Goal: Task Accomplishment & Management: Manage account settings

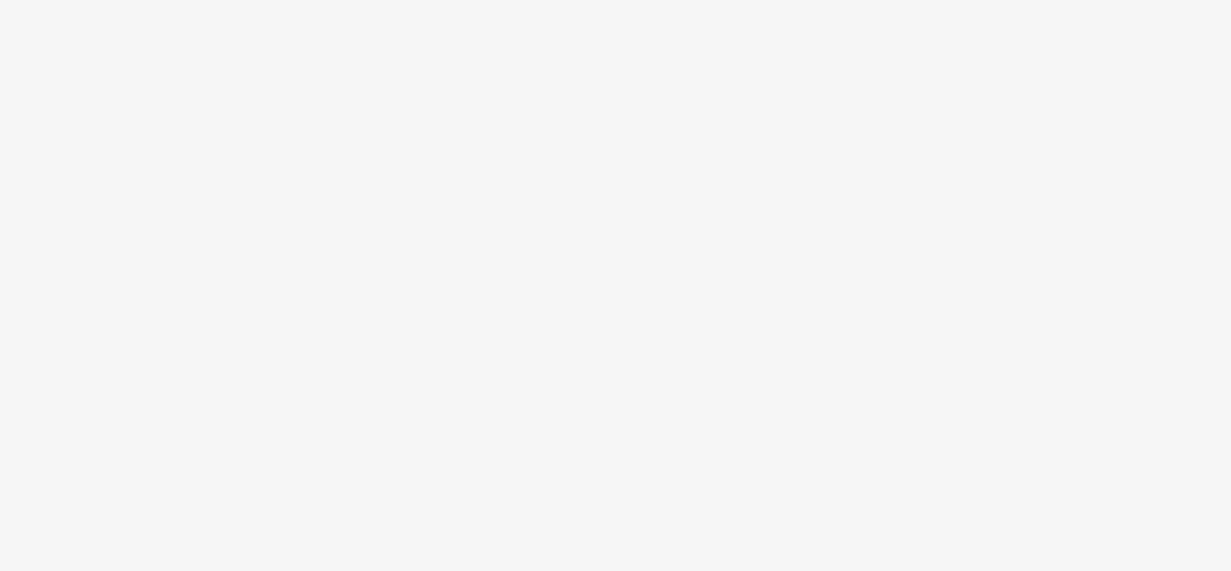
click at [726, 546] on body at bounding box center [615, 285] width 1231 height 571
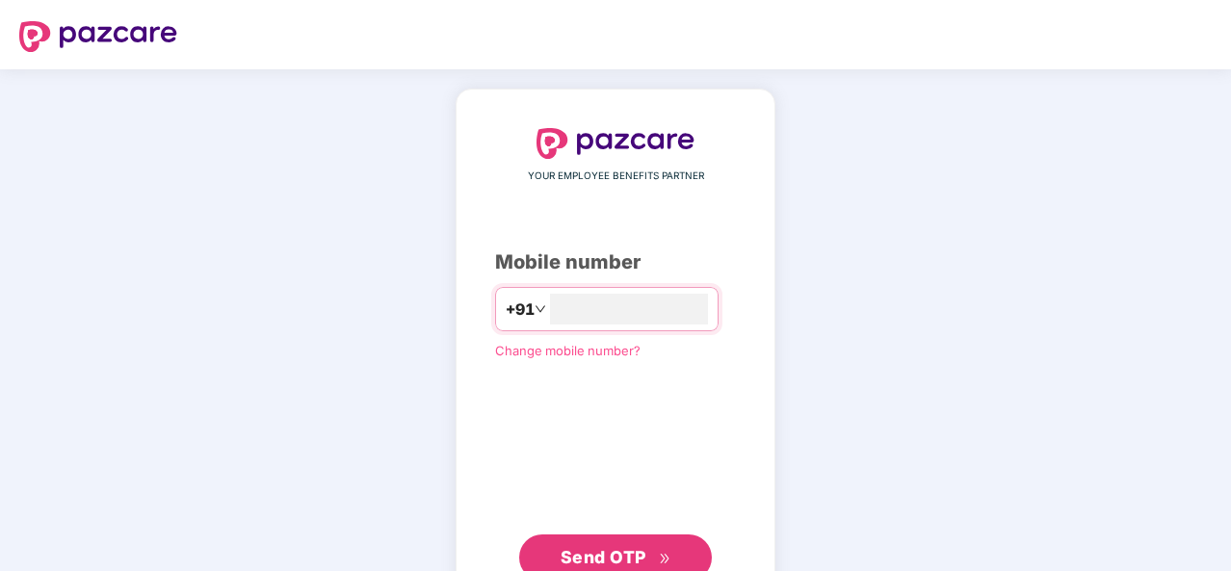
type input "**********"
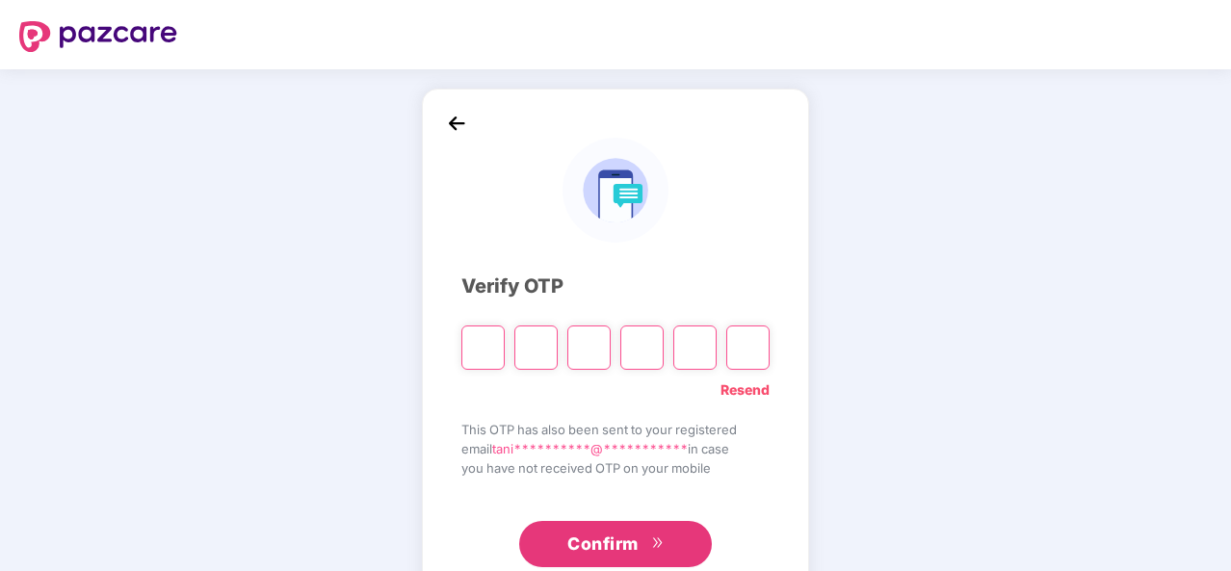
type input "*"
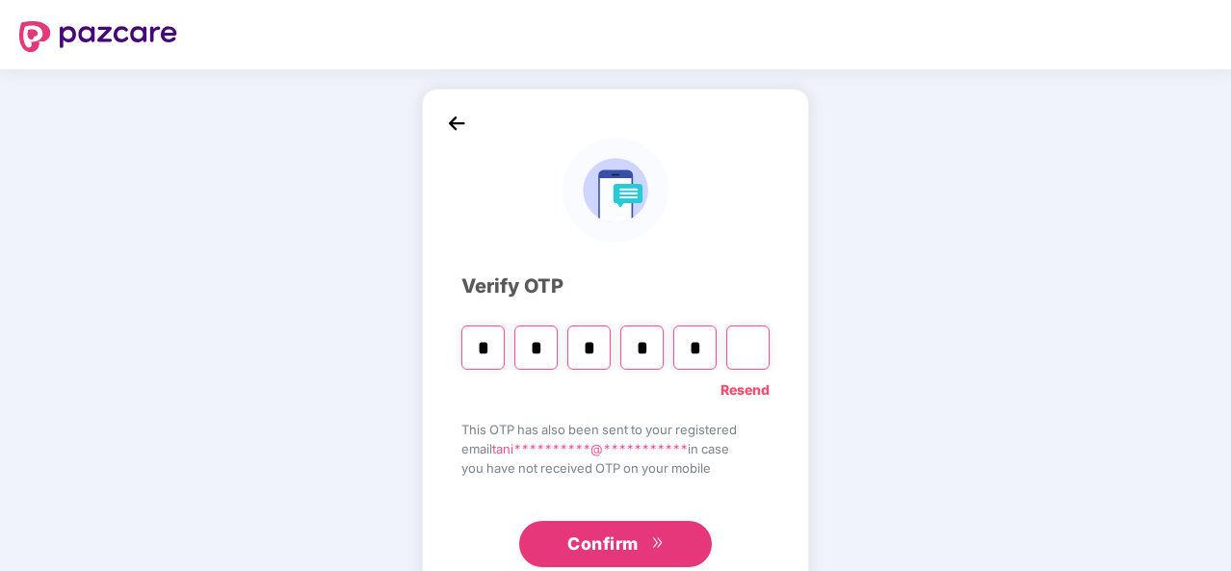
type input "*"
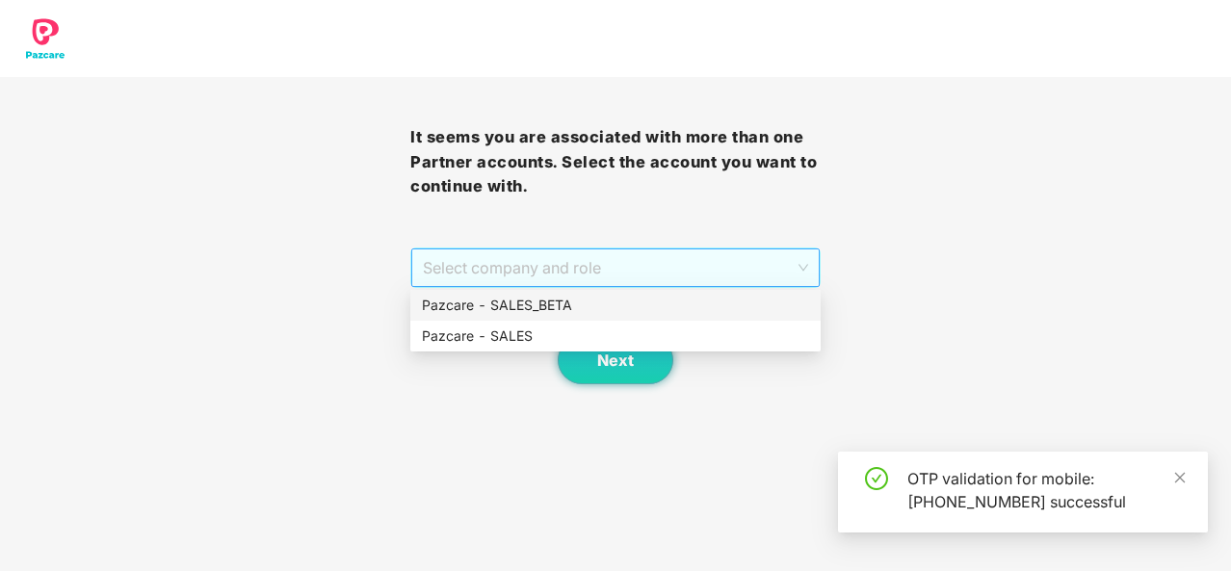
click at [673, 286] on span "Select company and role" at bounding box center [615, 268] width 385 height 37
click at [632, 338] on div "Pazcare - SALES" at bounding box center [615, 336] width 387 height 21
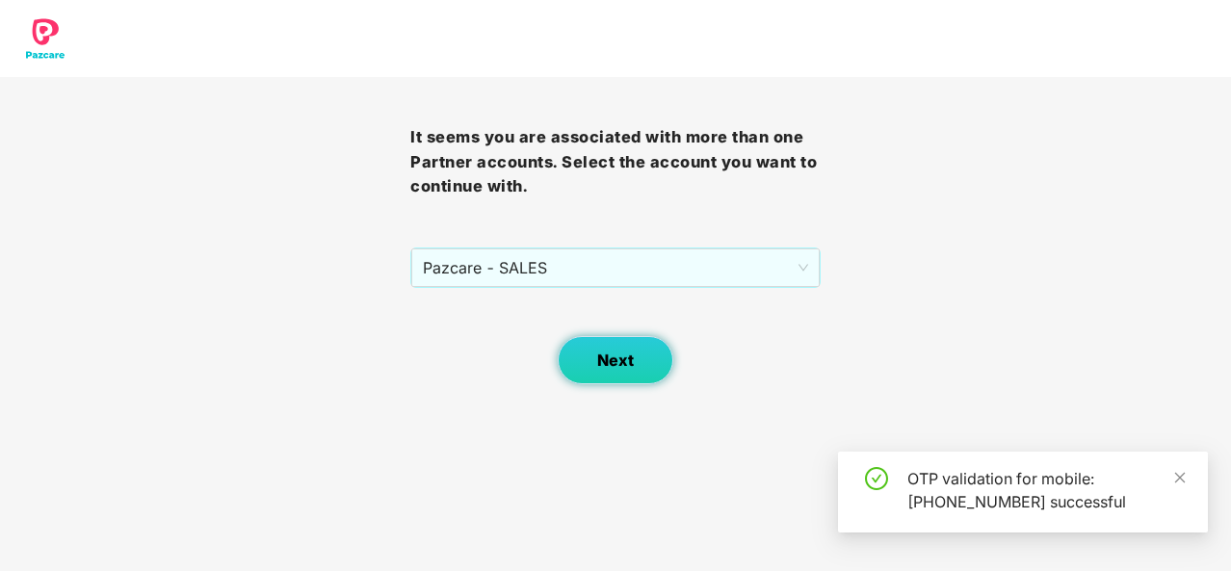
click at [616, 358] on span "Next" at bounding box center [615, 361] width 37 height 18
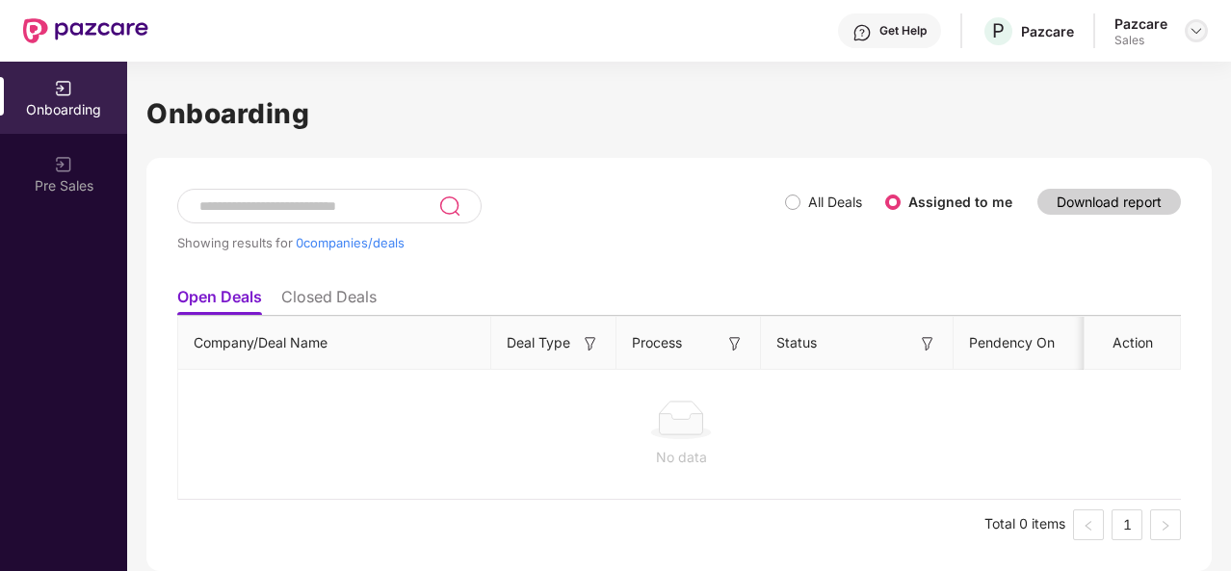
click at [1196, 32] on img at bounding box center [1196, 30] width 15 height 15
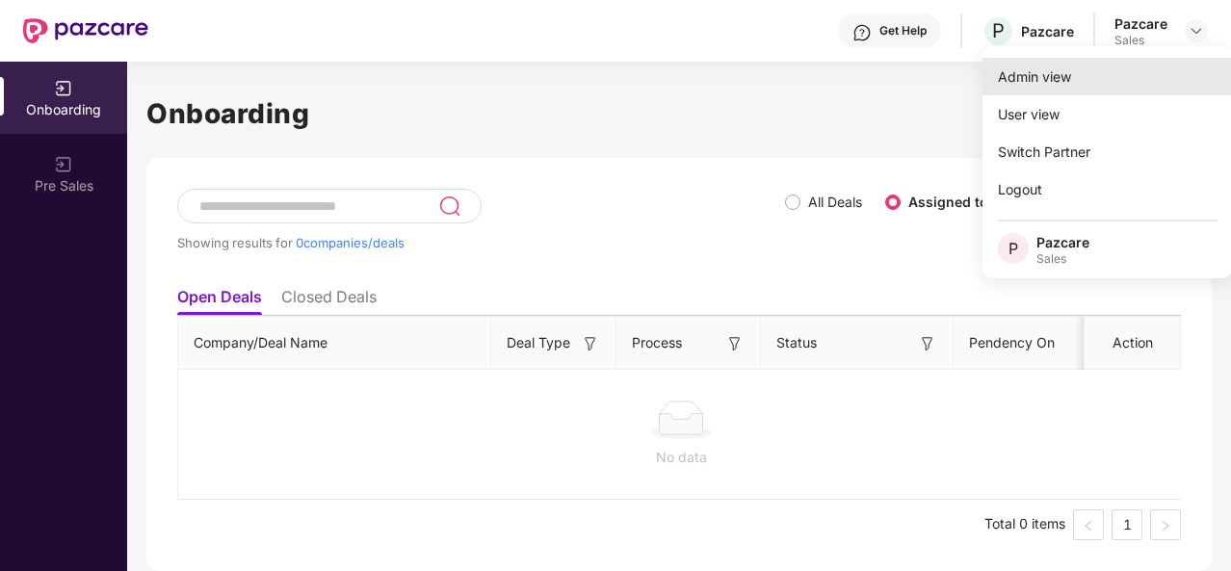
click at [1050, 80] on div "Admin view" at bounding box center [1108, 77] width 250 height 38
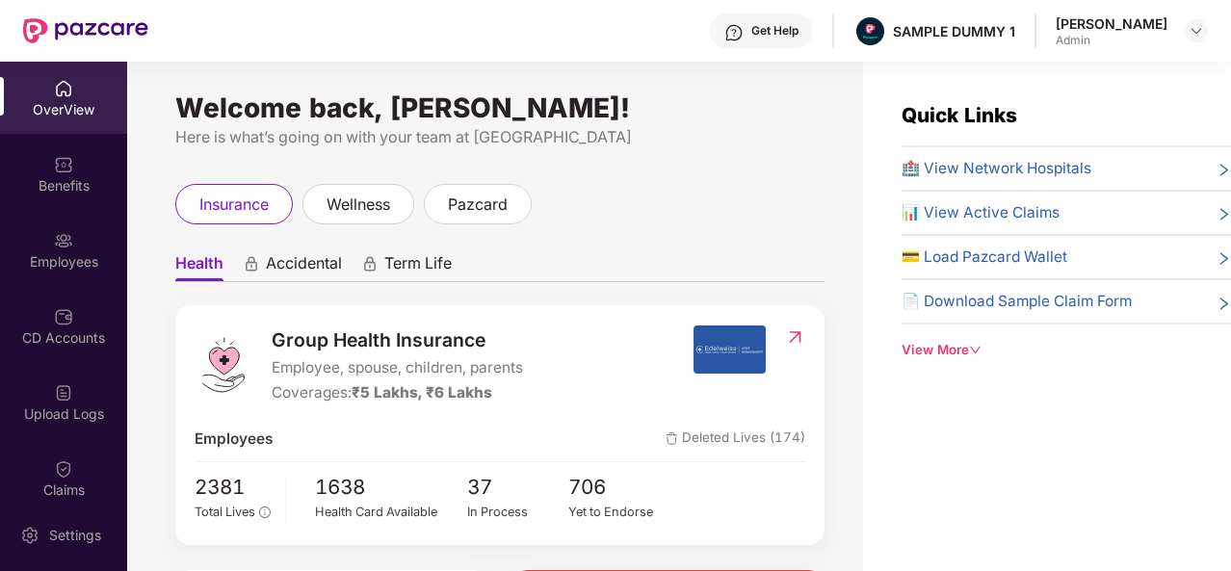
click at [784, 23] on div "Get Help" at bounding box center [774, 30] width 47 height 15
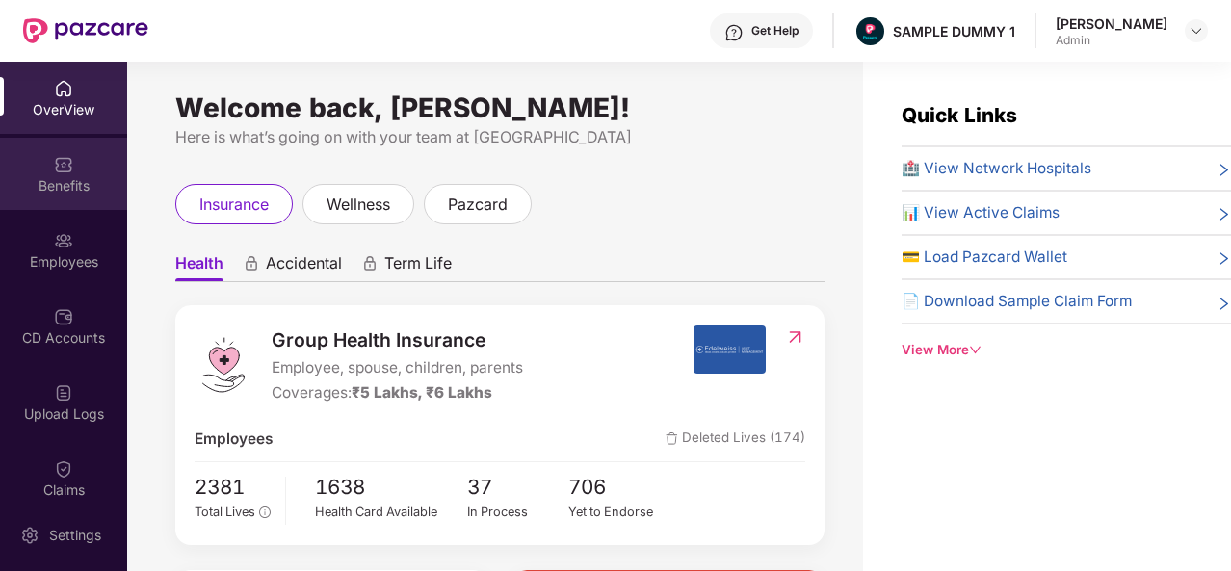
click at [32, 159] on div "Benefits" at bounding box center [63, 174] width 127 height 72
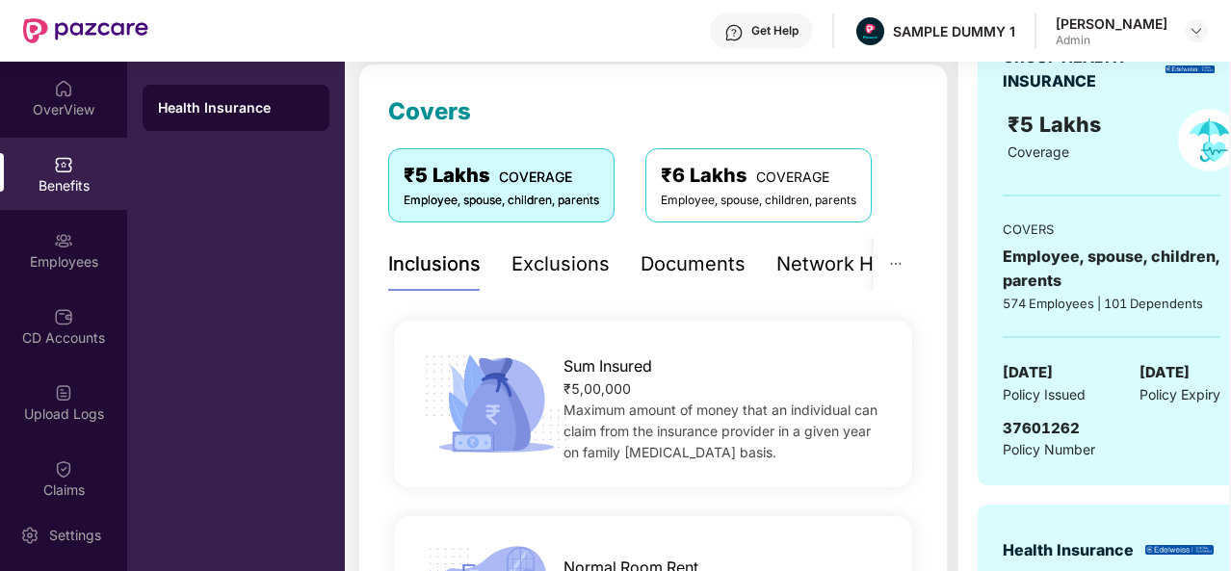
scroll to position [246, 0]
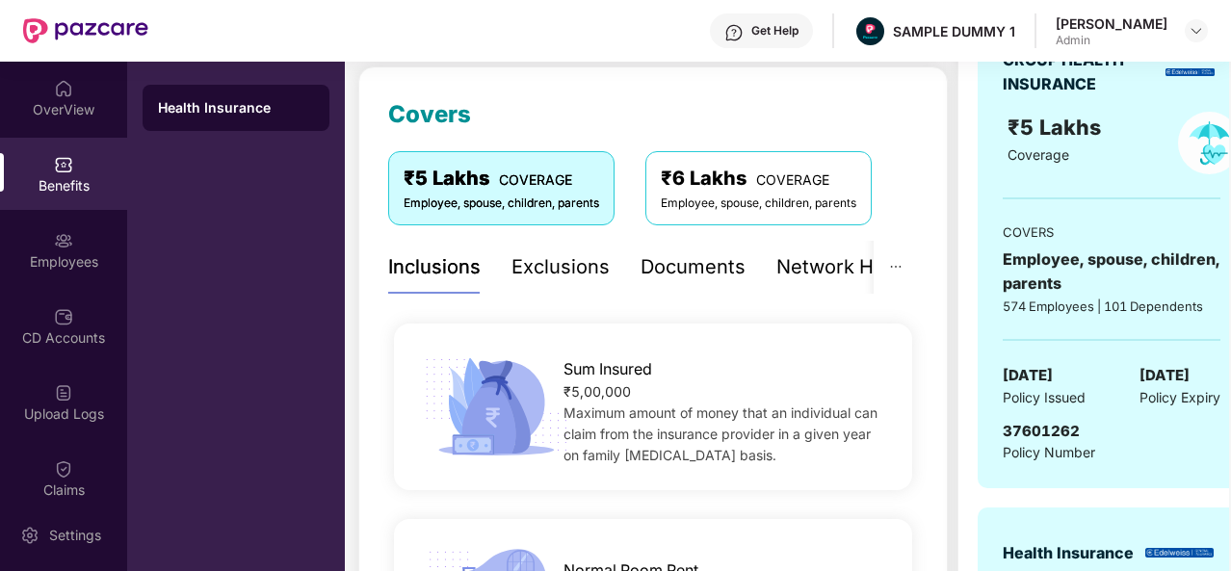
click at [564, 270] on div "Exclusions" at bounding box center [561, 267] width 98 height 30
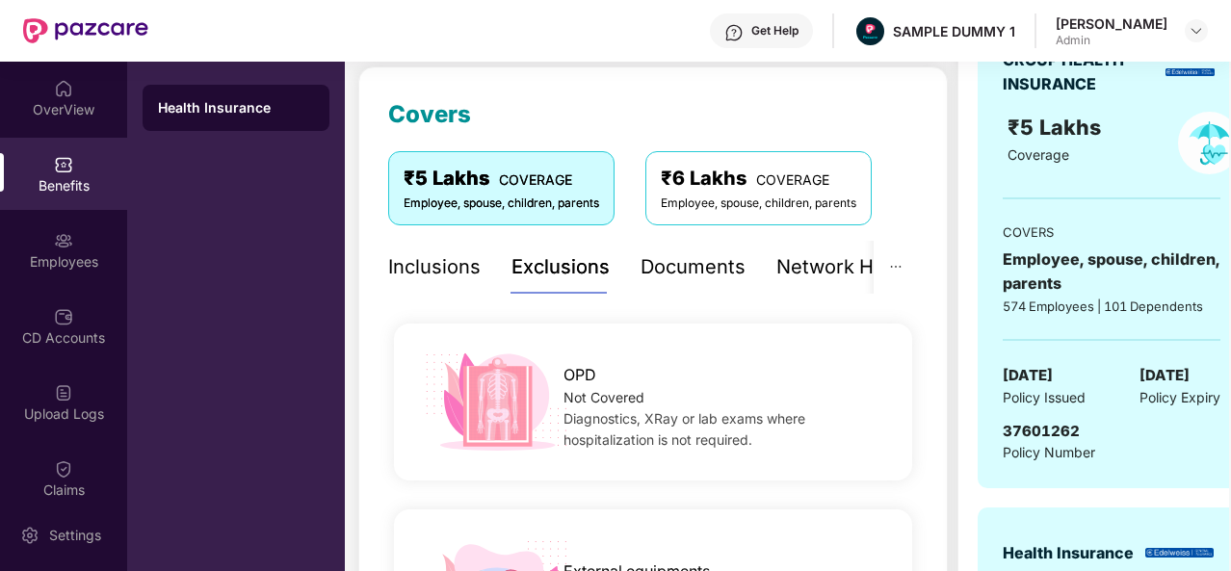
click at [699, 278] on div "Documents" at bounding box center [693, 267] width 105 height 30
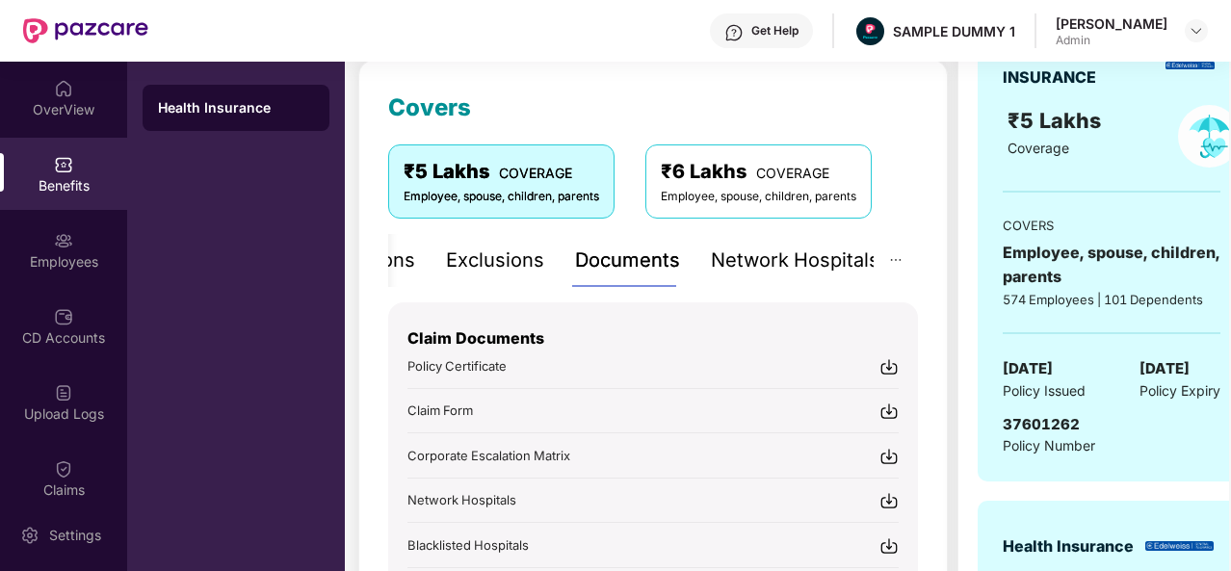
scroll to position [243, 0]
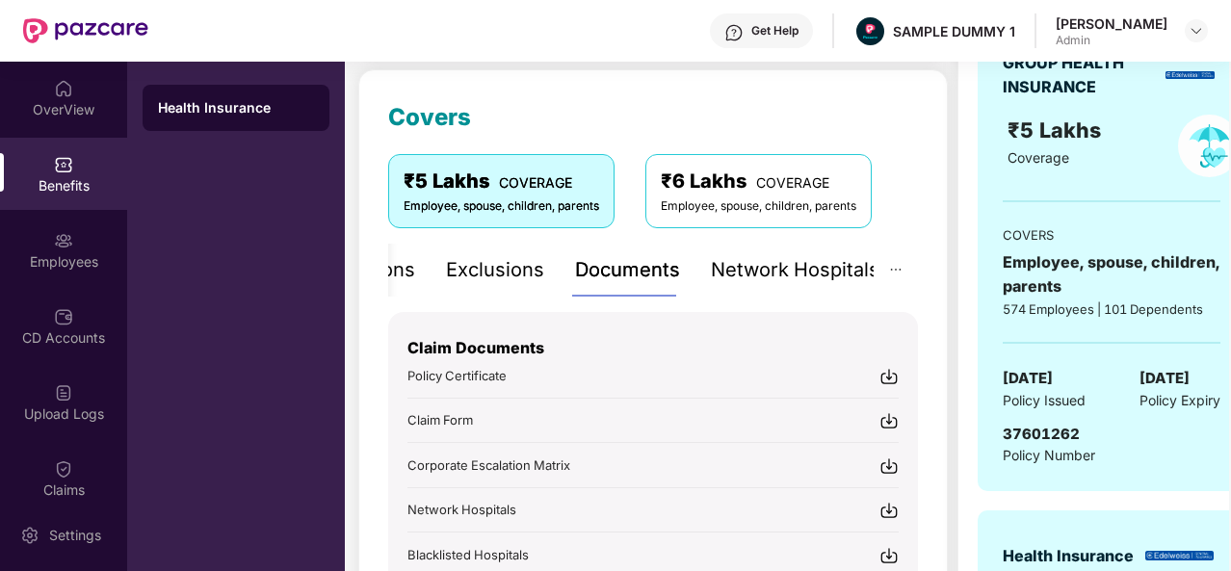
click at [811, 275] on div "Network Hospitals" at bounding box center [795, 270] width 169 height 30
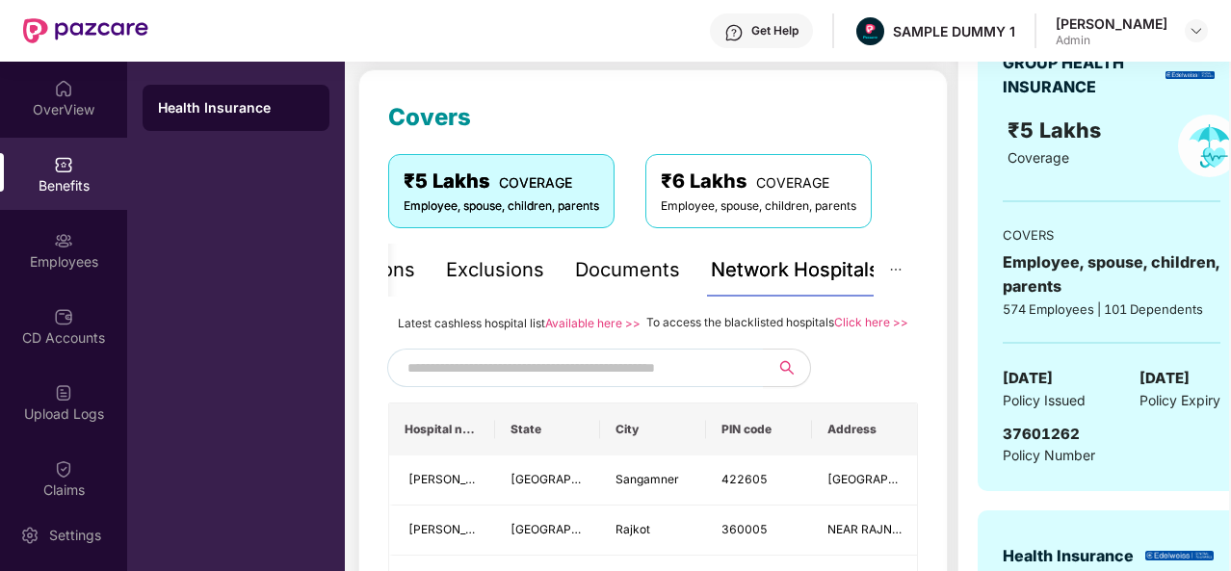
click at [477, 382] on input "text" at bounding box center [573, 368] width 330 height 29
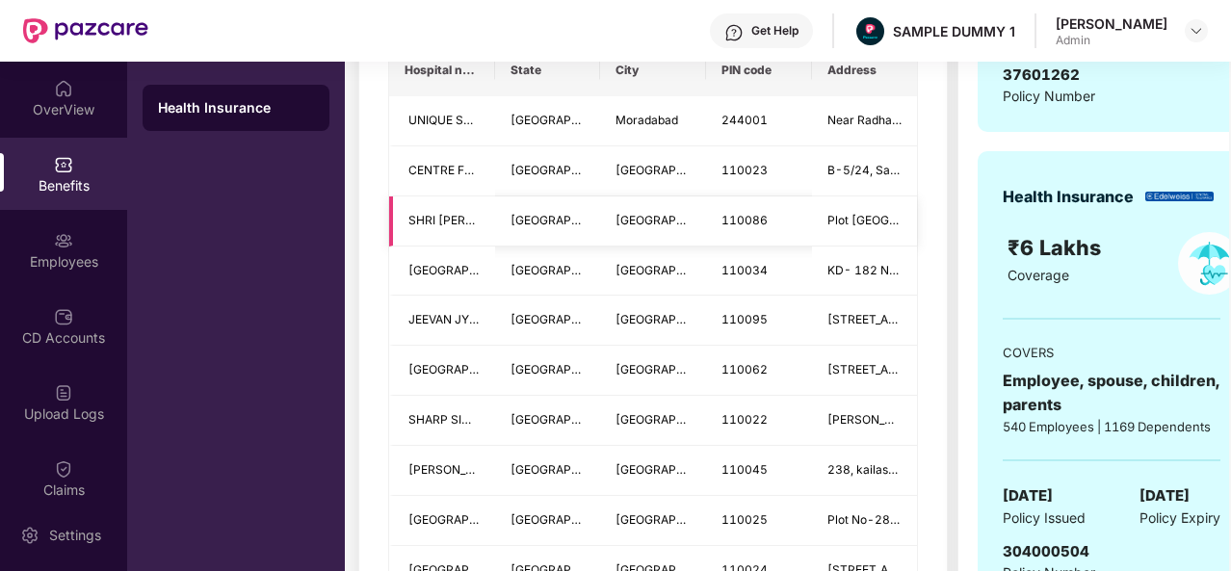
scroll to position [601, 0]
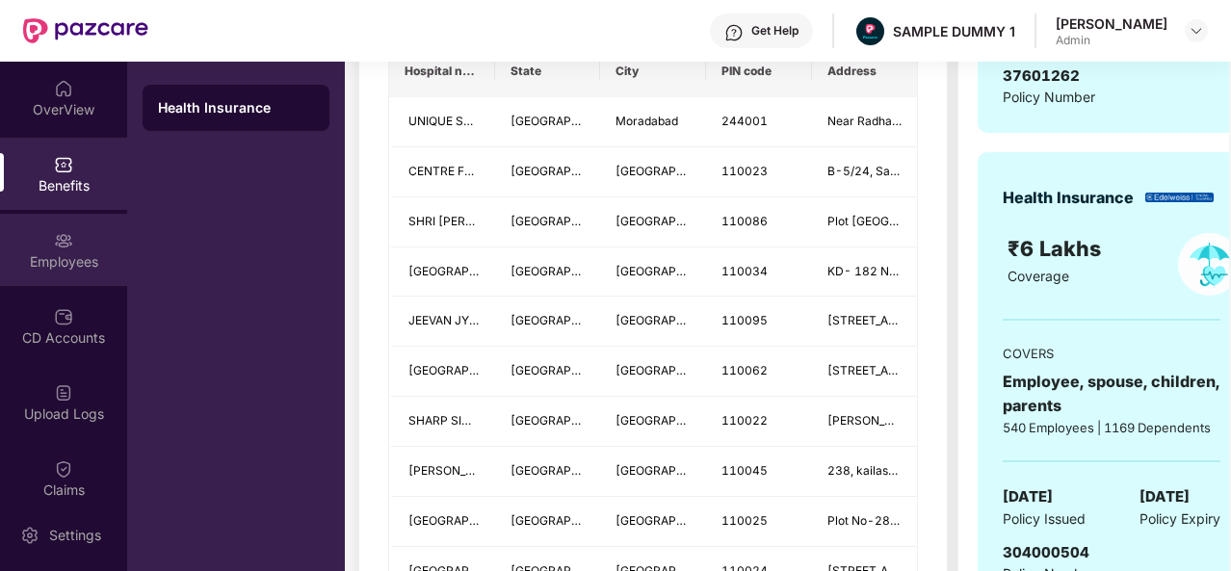
type input "*****"
click at [54, 243] on img at bounding box center [63, 240] width 19 height 19
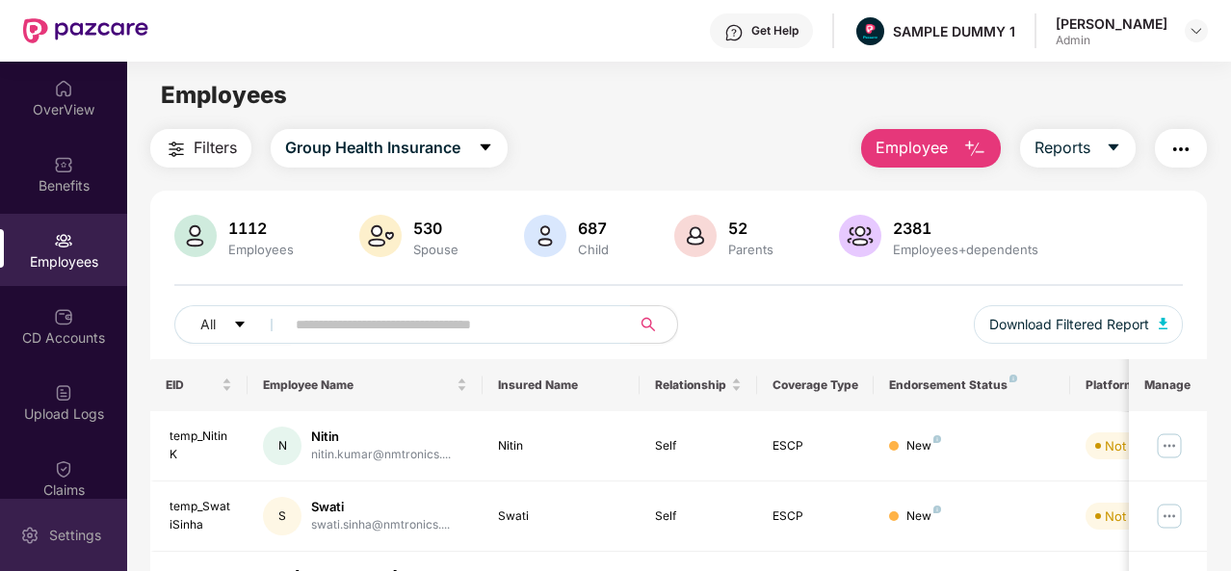
click at [63, 539] on div "Settings" at bounding box center [75, 535] width 64 height 19
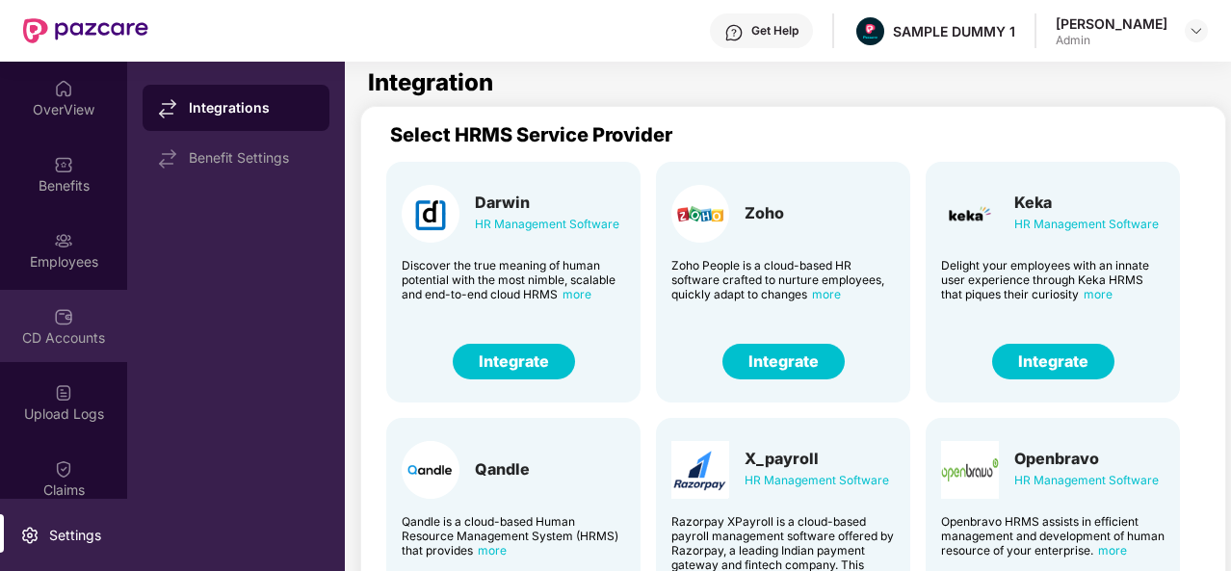
click at [73, 315] on div "CD Accounts" at bounding box center [63, 326] width 127 height 72
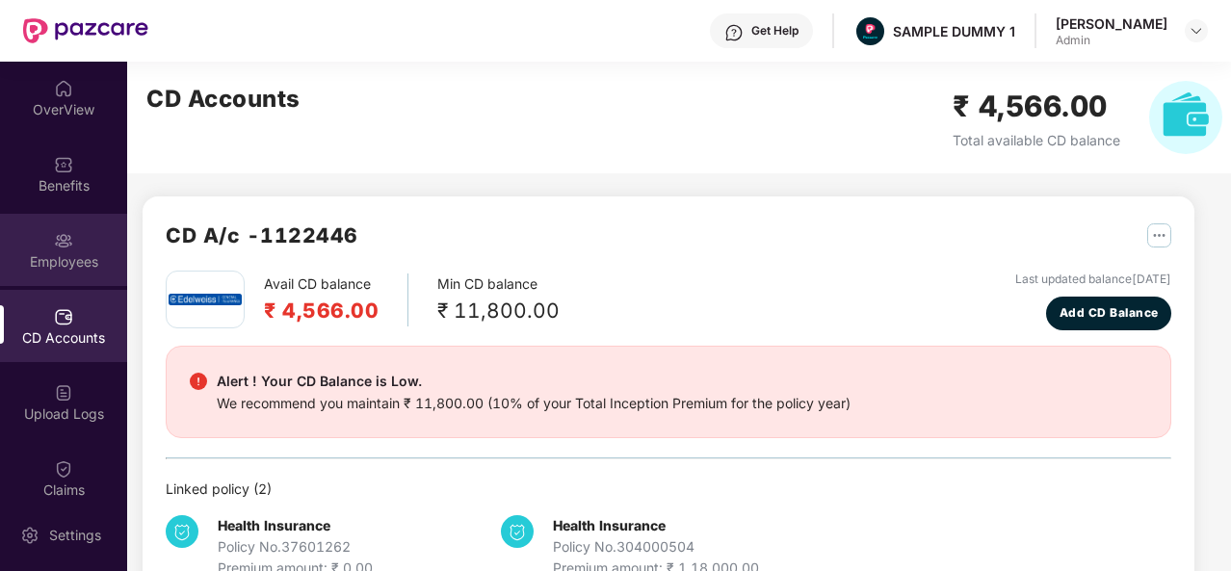
click at [50, 252] on div "Employees" at bounding box center [63, 261] width 127 height 19
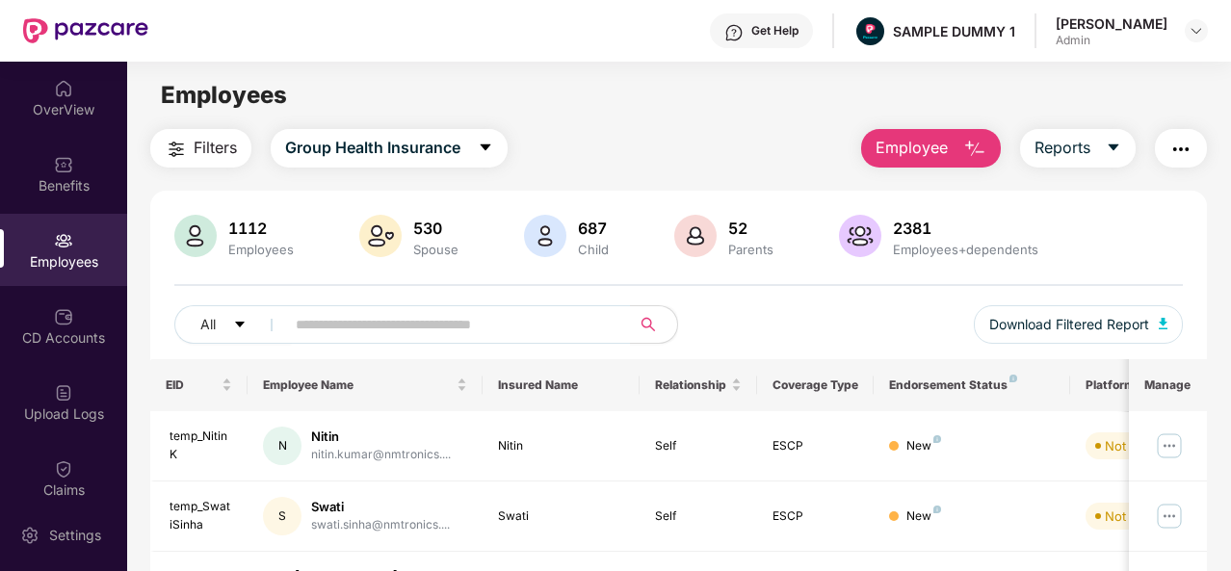
click at [967, 139] on img "button" at bounding box center [974, 149] width 23 height 23
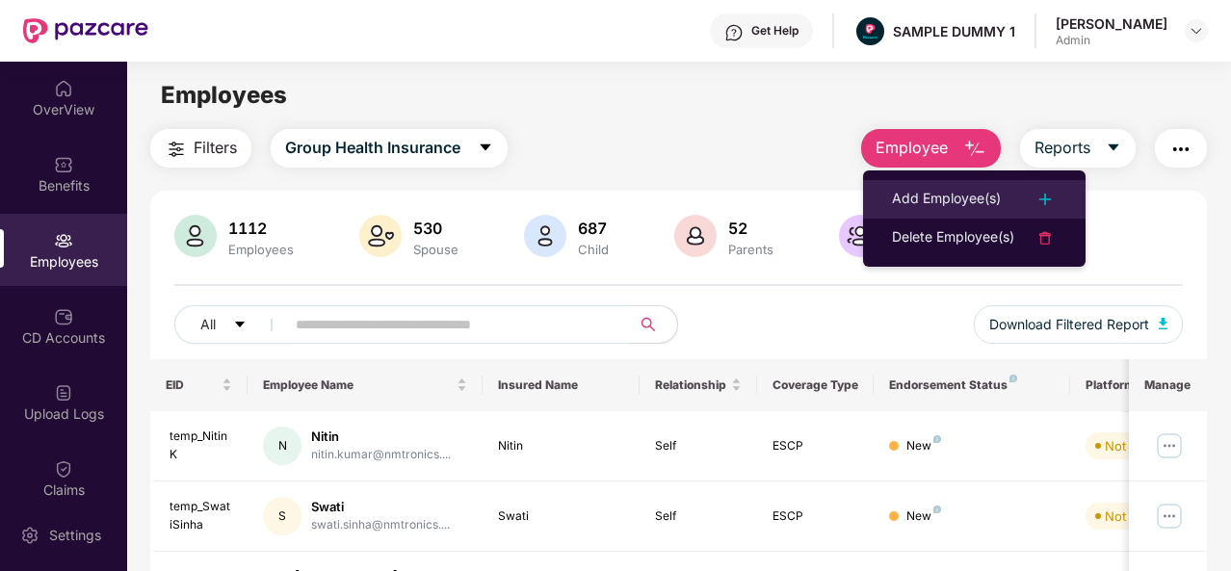
click at [1025, 192] on div at bounding box center [1036, 199] width 42 height 23
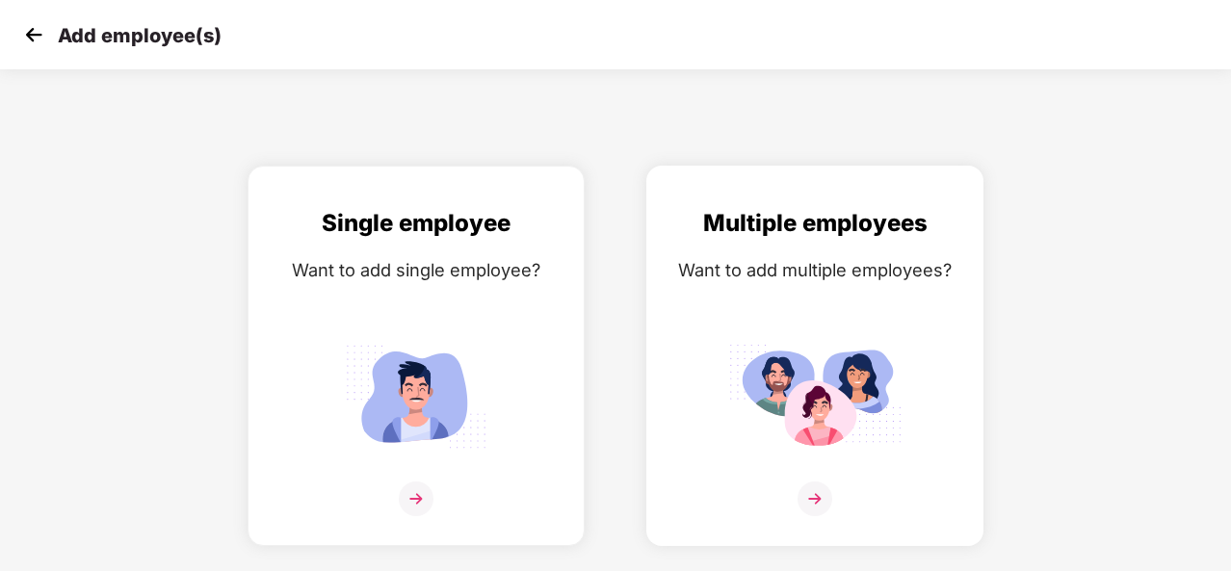
click at [817, 500] on img at bounding box center [815, 499] width 35 height 35
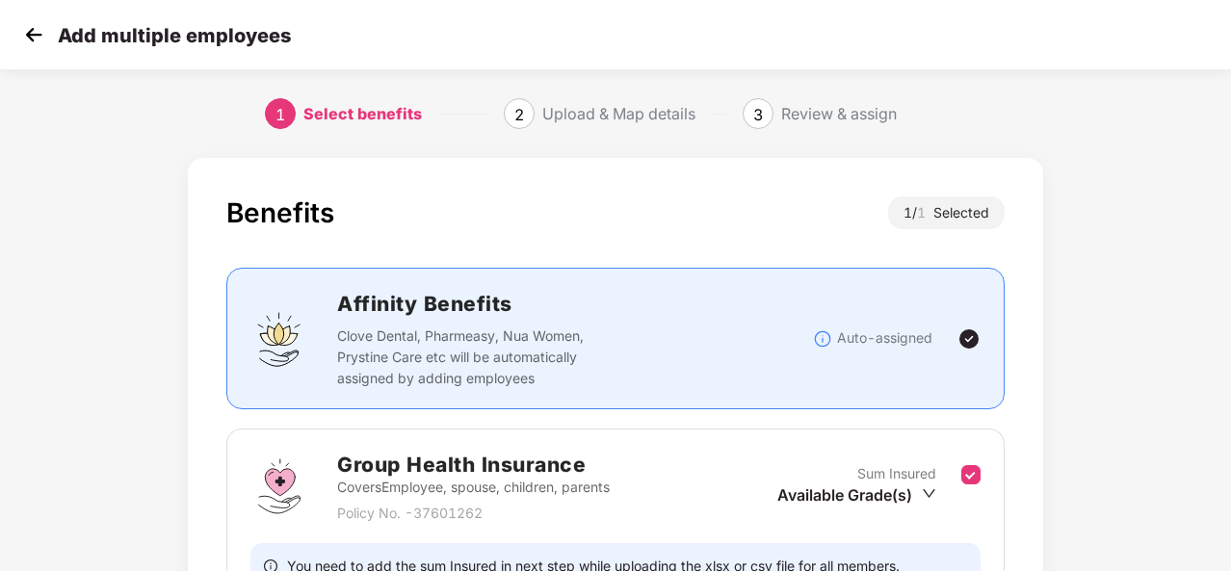
scroll to position [203, 0]
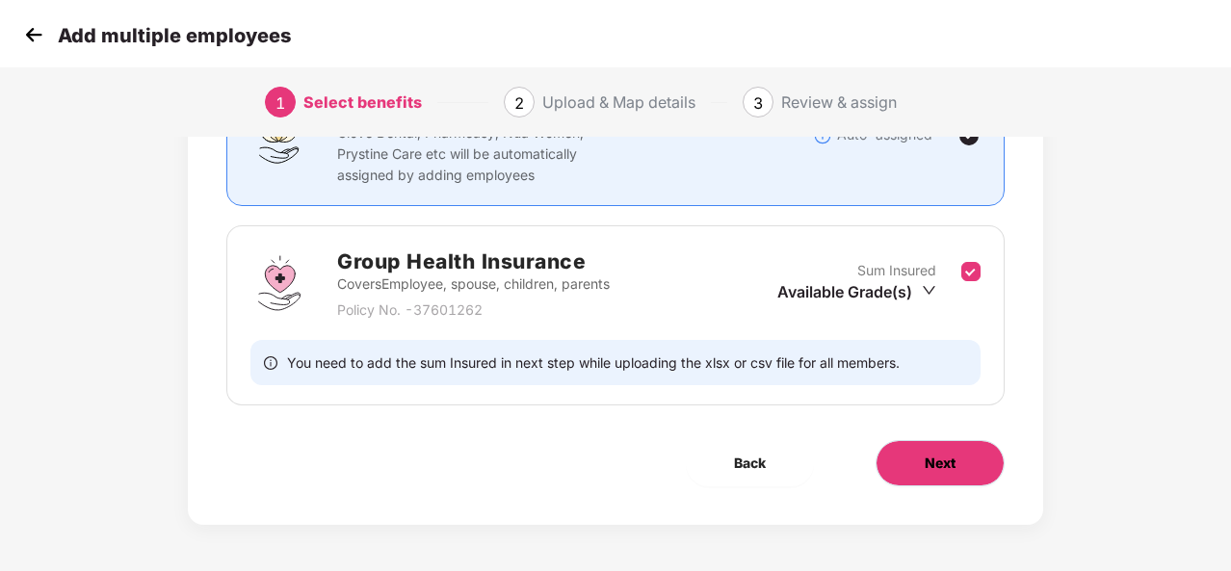
click at [934, 468] on span "Next" at bounding box center [940, 463] width 31 height 21
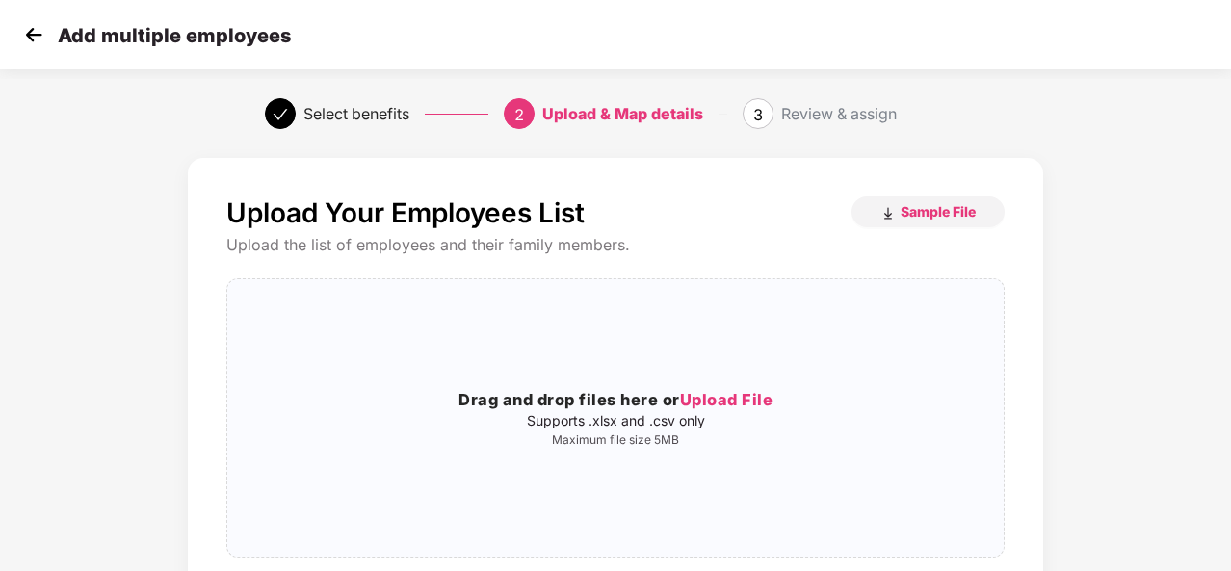
click at [41, 30] on img at bounding box center [33, 34] width 29 height 29
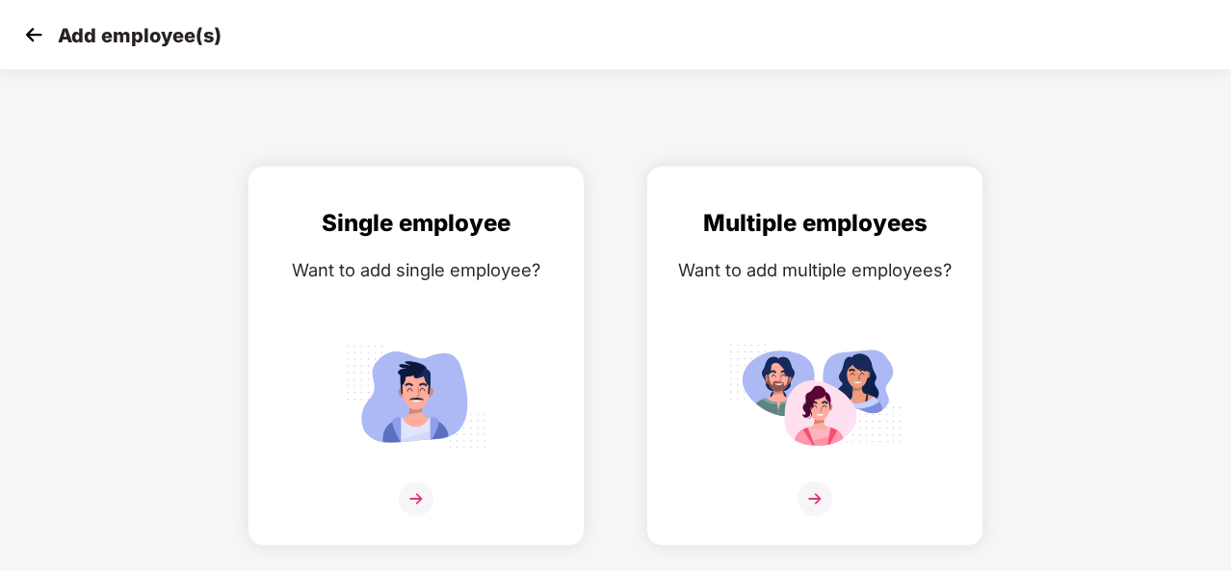
click at [41, 30] on img at bounding box center [33, 34] width 29 height 29
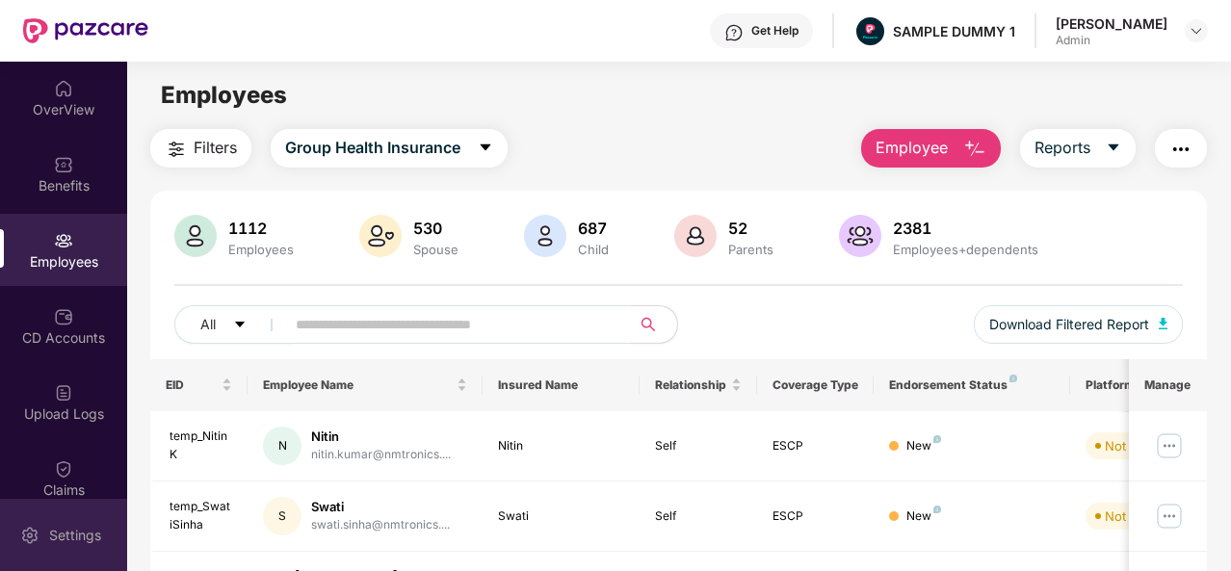
click at [92, 522] on div "Settings" at bounding box center [63, 535] width 127 height 72
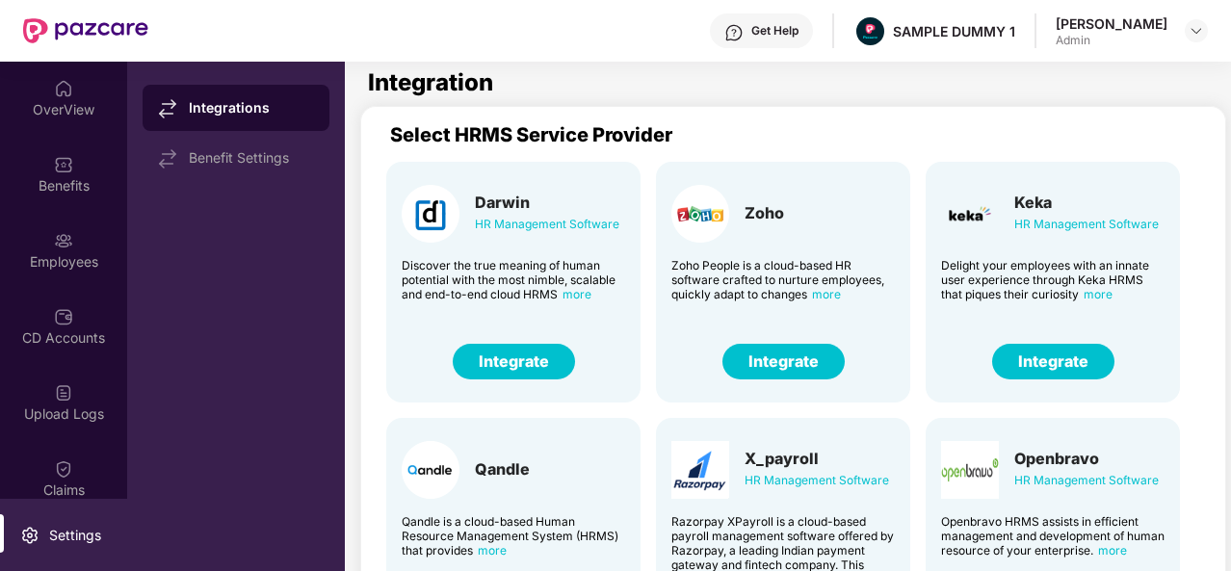
click at [800, 363] on button "Integrate" at bounding box center [784, 362] width 122 height 36
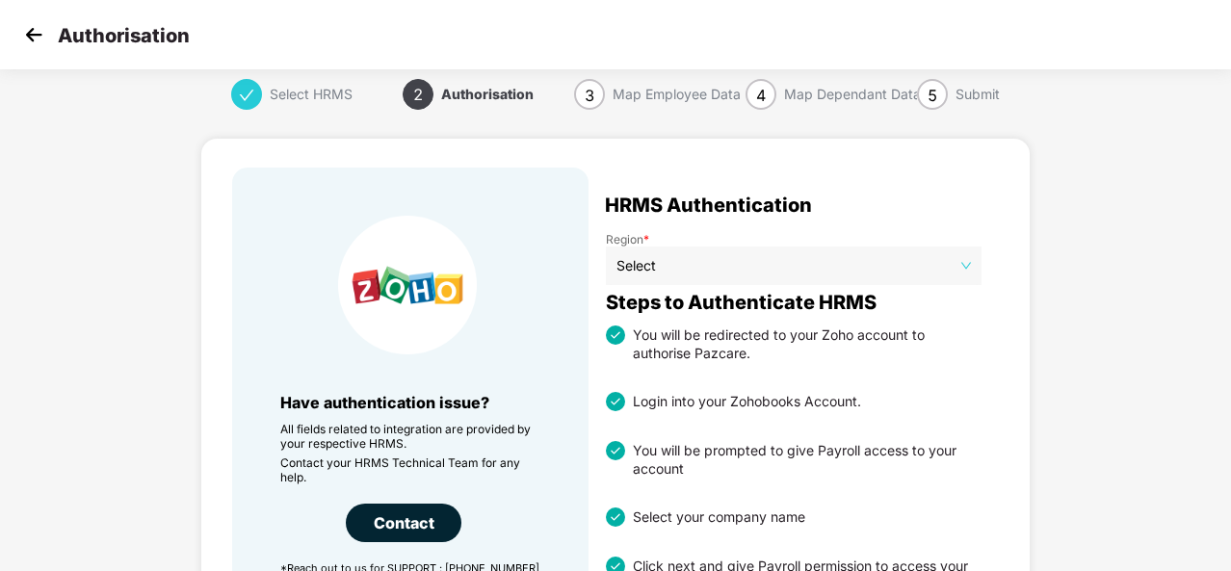
click at [32, 36] on img at bounding box center [33, 34] width 29 height 29
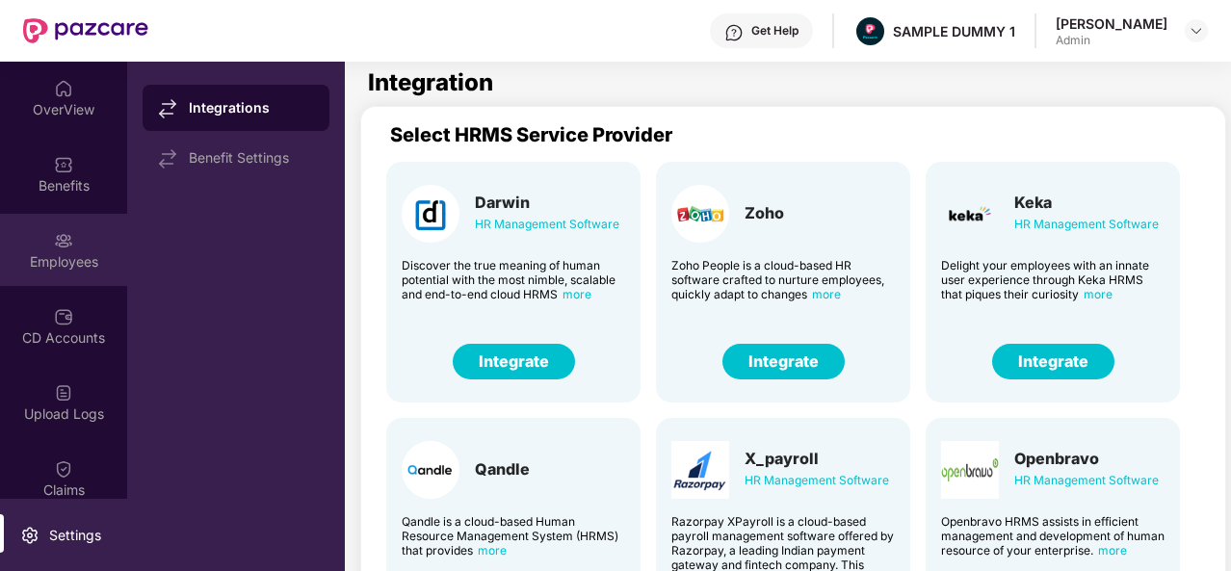
click at [48, 253] on div "Employees" at bounding box center [63, 261] width 127 height 19
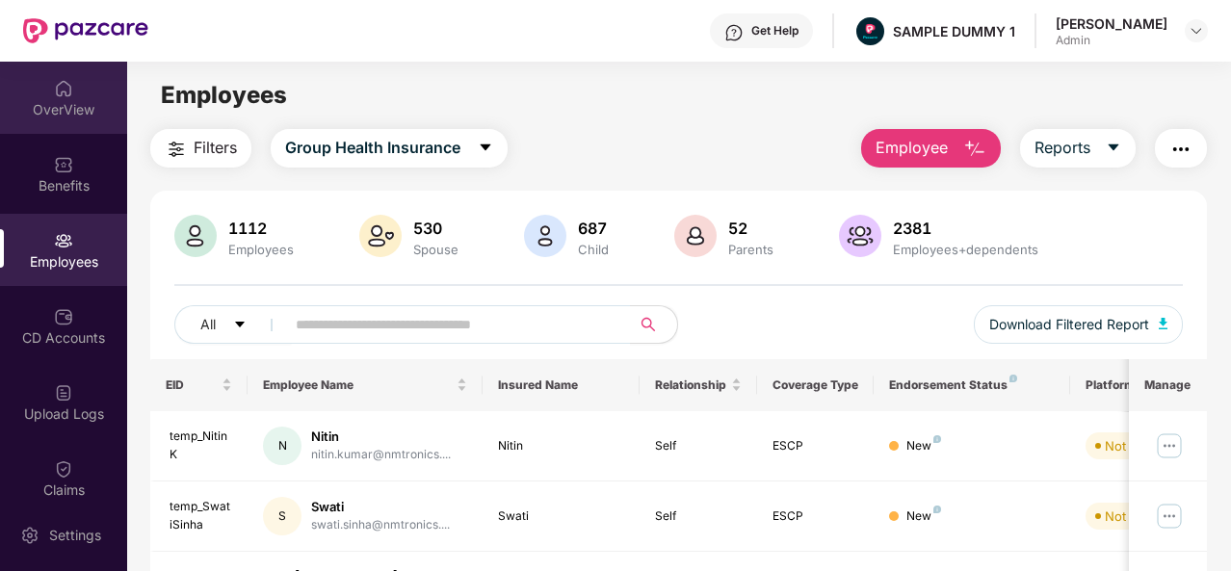
click at [74, 85] on div "OverView" at bounding box center [63, 98] width 127 height 72
